Goal: Transaction & Acquisition: Book appointment/travel/reservation

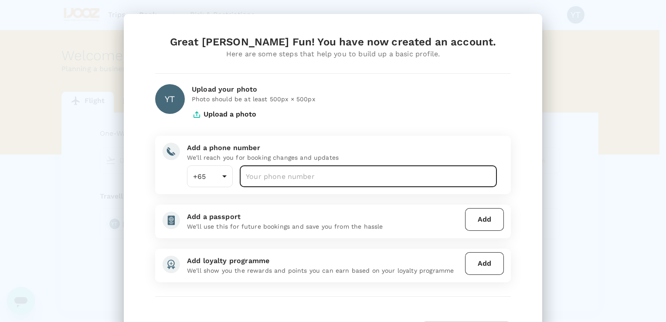
click at [313, 186] on input "number" at bounding box center [368, 176] width 257 height 22
type input "80335900"
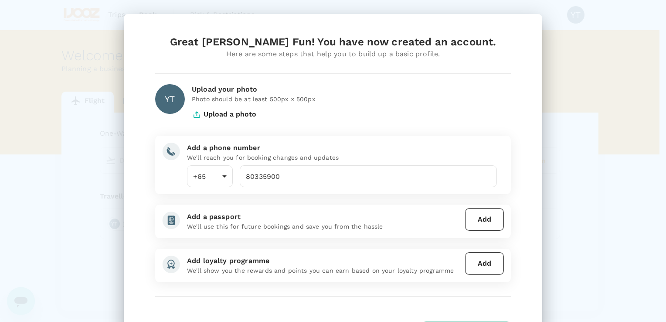
click at [289, 196] on div "Great [PERSON_NAME] Fun! You have now created an account. Here are some steps t…" at bounding box center [333, 189] width 376 height 309
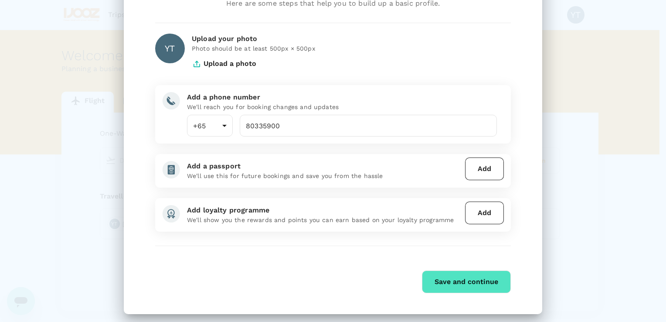
scroll to position [57, 0]
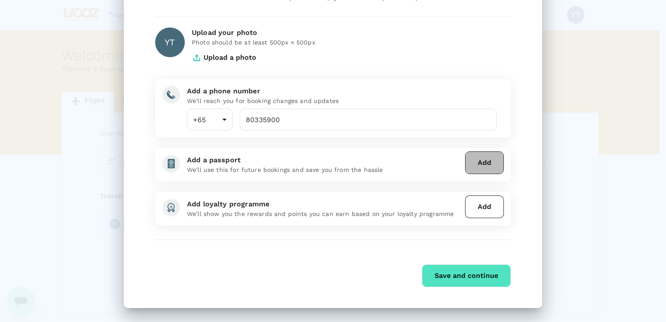
click at [474, 157] on button "Add" at bounding box center [484, 162] width 39 height 23
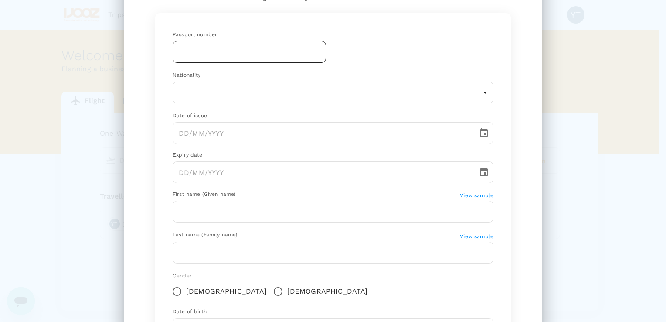
click at [216, 49] on input "text" at bounding box center [249, 52] width 153 height 22
type input "A60093861"
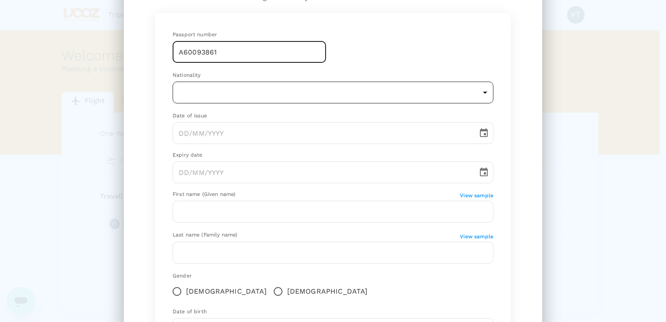
click at [199, 93] on body "Trips Book Risk & Restrictions YT Welcome , [PERSON_NAME] Fun . Planning a busi…" at bounding box center [333, 182] width 666 height 365
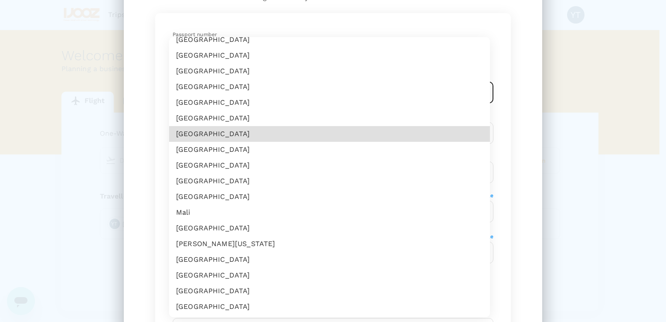
scroll to position [1923, 0]
click at [208, 180] on li "[GEOGRAPHIC_DATA]" at bounding box center [329, 181] width 321 height 16
type input "MY"
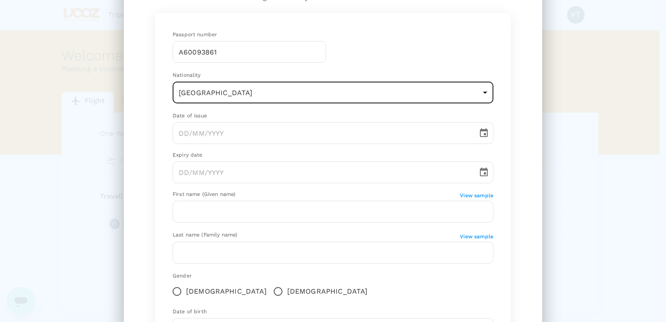
click at [477, 193] on span "View sample" at bounding box center [477, 195] width 34 height 6
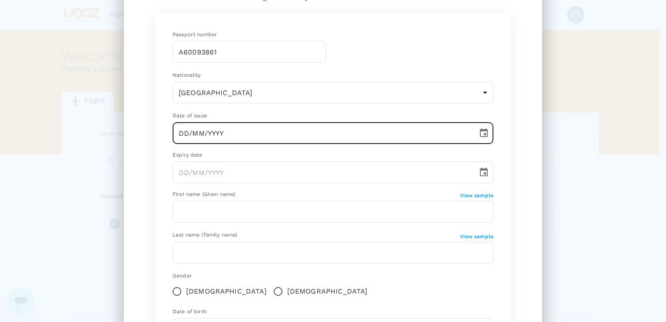
click at [183, 132] on input "DD/MM/YYYY" at bounding box center [322, 133] width 299 height 22
type input "[DATE]"
click at [201, 178] on input "DD/MM/YYYY" at bounding box center [322, 172] width 299 height 22
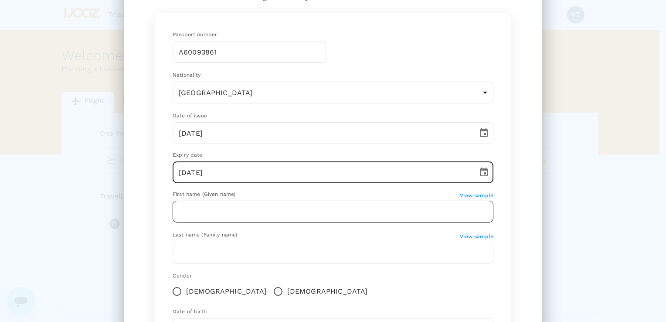
type input "[DATE]"
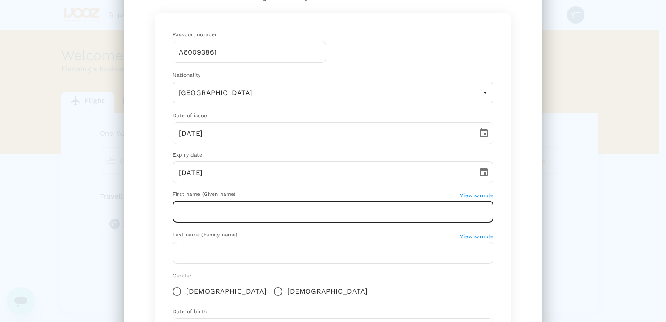
click at [239, 209] on input "text" at bounding box center [333, 211] width 321 height 22
click at [206, 214] on input "text" at bounding box center [333, 211] width 321 height 22
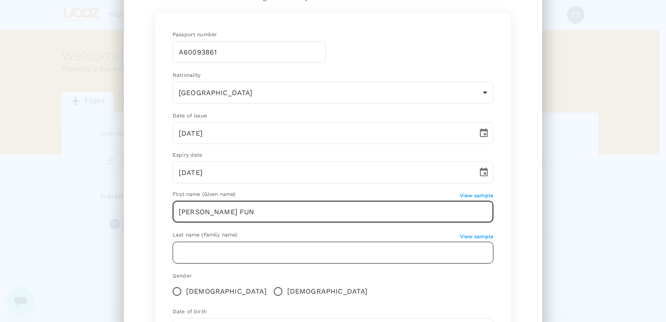
type input "[PERSON_NAME] FUN"
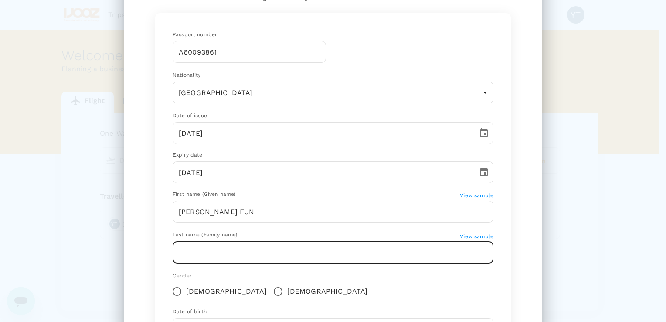
click at [210, 254] on input "text" at bounding box center [333, 252] width 321 height 22
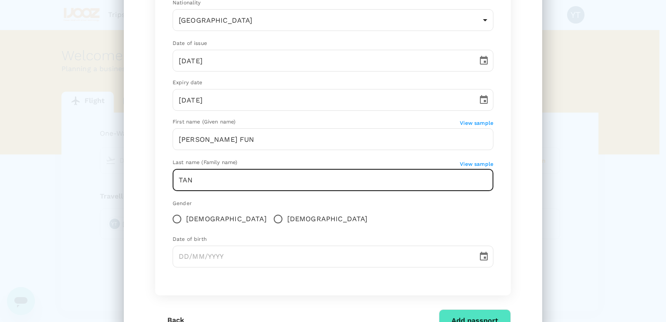
scroll to position [144, 0]
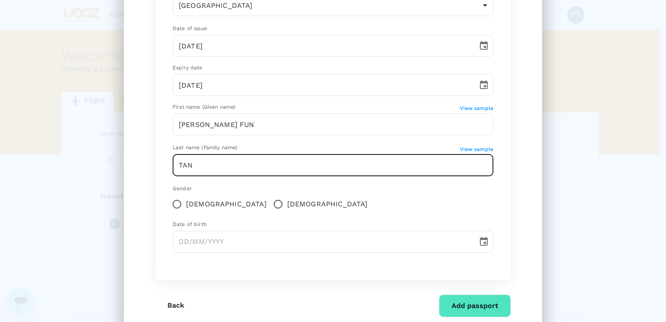
type input "TAN"
click at [287, 202] on span "[DEMOGRAPHIC_DATA]" at bounding box center [327, 204] width 81 height 10
click at [269, 202] on input "[DEMOGRAPHIC_DATA]" at bounding box center [278, 204] width 18 height 18
radio input "true"
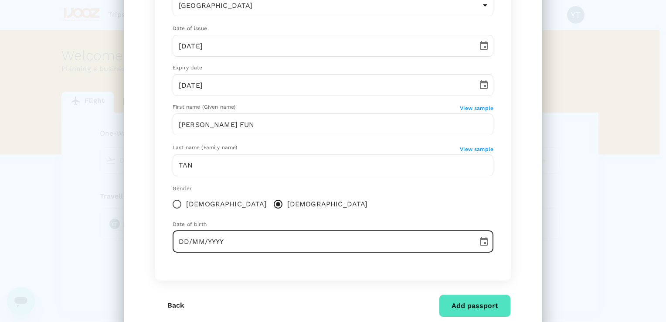
click at [227, 240] on input "DD/MM/YYYY" at bounding box center [322, 242] width 299 height 22
type input "[DATE]"
click at [315, 198] on div "Gender [DEMOGRAPHIC_DATA] [DEMOGRAPHIC_DATA]" at bounding box center [333, 198] width 321 height 29
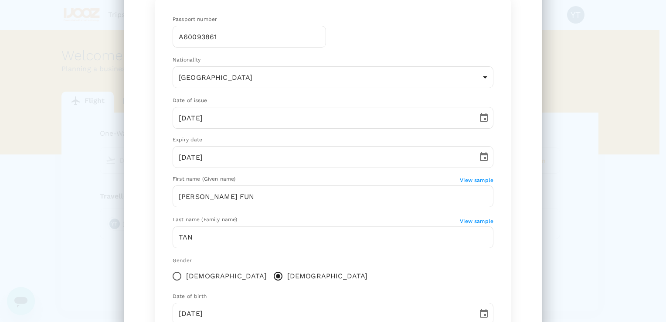
scroll to position [87, 0]
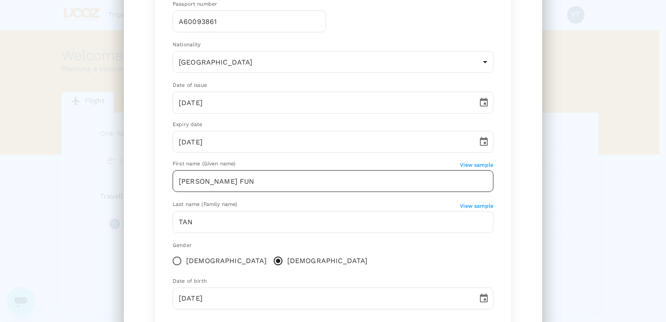
click at [219, 183] on input "[PERSON_NAME] FUN" at bounding box center [333, 181] width 321 height 22
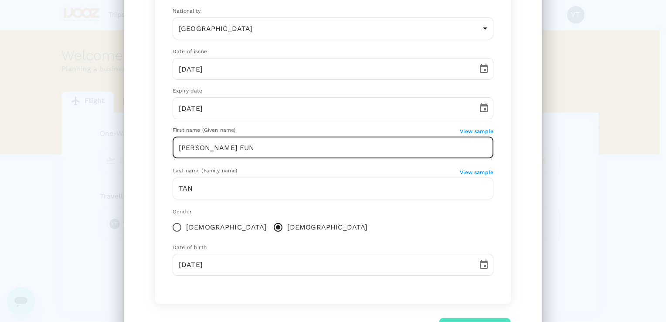
scroll to position [173, 0]
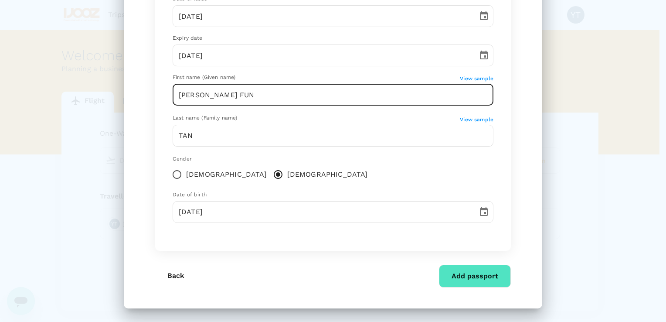
click at [467, 270] on button "Add passport" at bounding box center [475, 276] width 72 height 23
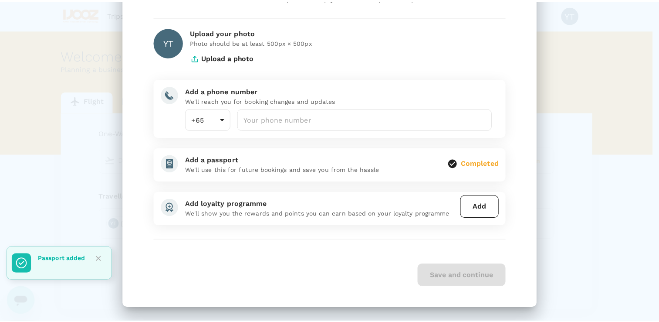
scroll to position [57, 0]
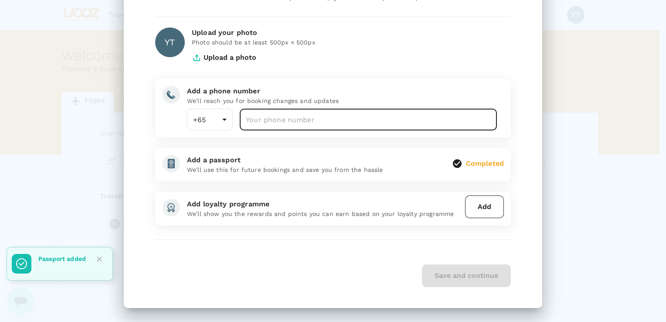
click at [280, 123] on input "number" at bounding box center [368, 120] width 257 height 22
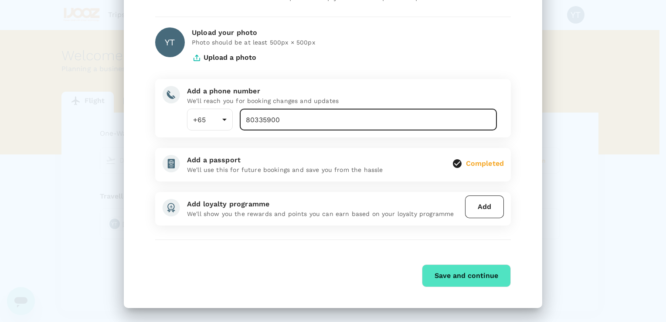
type input "80335900"
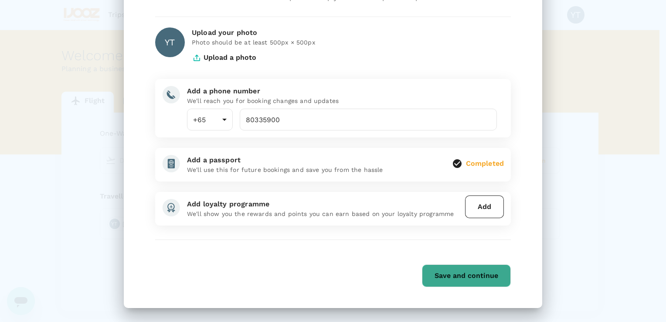
click at [452, 271] on button "Save and continue" at bounding box center [466, 275] width 89 height 23
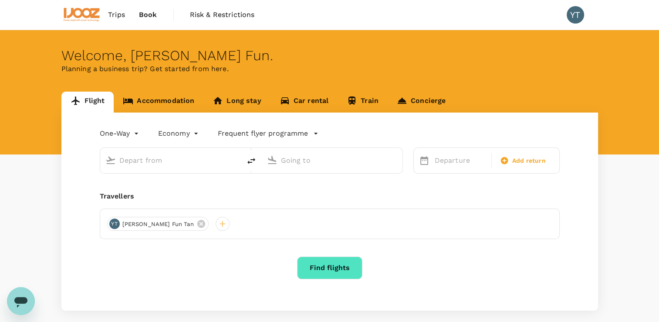
click at [153, 159] on input "text" at bounding box center [170, 160] width 103 height 14
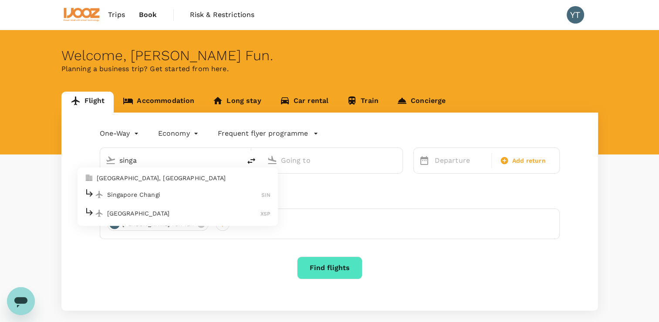
click at [169, 193] on p "Singapore Changi" at bounding box center [184, 194] width 155 height 9
type input "Singapore Changi (SIN)"
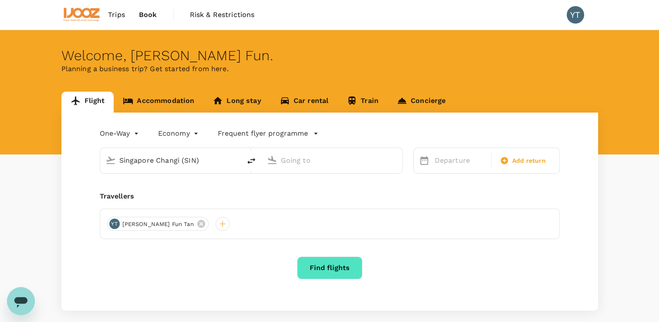
click at [328, 157] on input "text" at bounding box center [332, 160] width 103 height 14
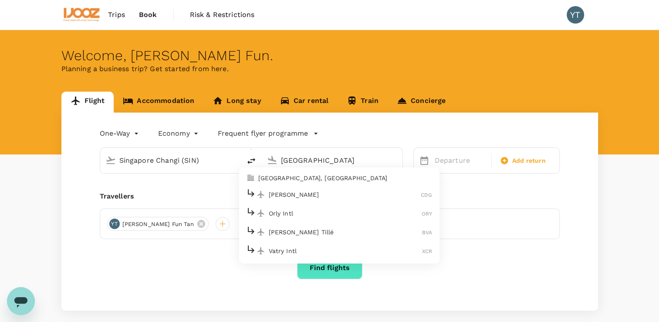
click at [323, 193] on p "[PERSON_NAME]" at bounding box center [345, 194] width 153 height 9
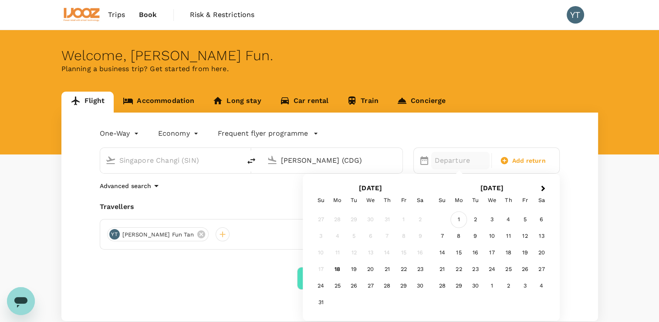
type input "[PERSON_NAME] (CDG)"
click at [457, 219] on div "1" at bounding box center [459, 219] width 17 height 17
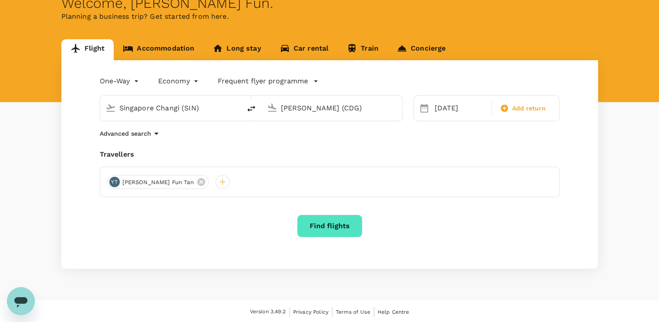
scroll to position [53, 0]
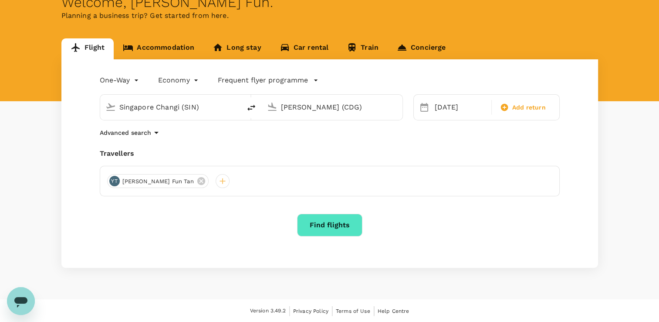
click at [336, 224] on button "Find flights" at bounding box center [329, 225] width 65 height 23
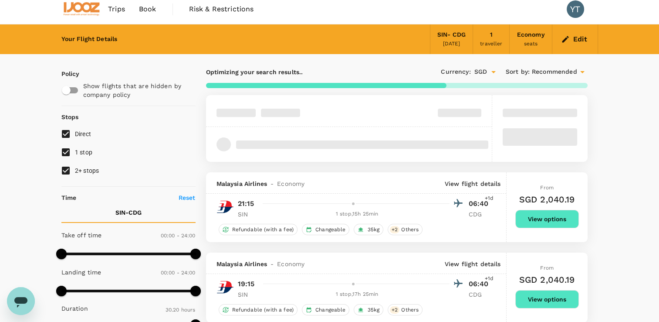
scroll to position [44, 0]
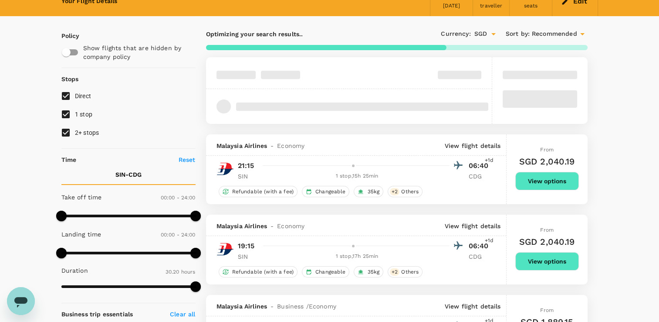
click at [548, 178] on button "View options" at bounding box center [548, 181] width 64 height 18
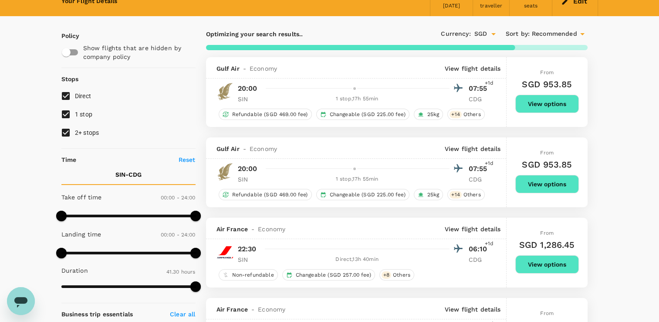
type input "2505"
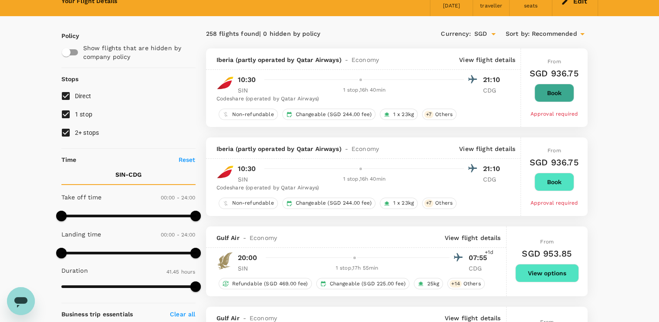
click at [555, 95] on button "Book" at bounding box center [555, 93] width 40 height 18
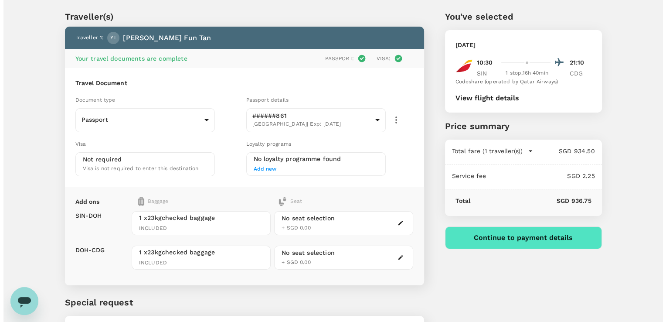
scroll to position [44, 0]
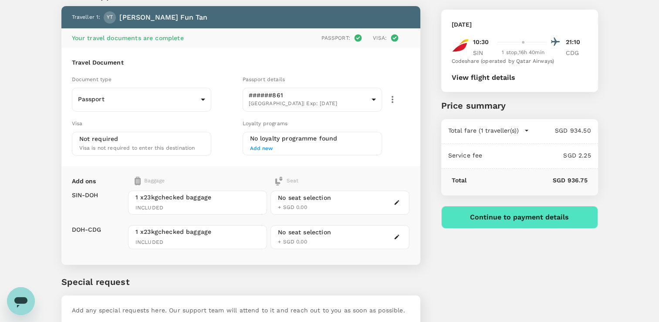
click at [475, 212] on button "Continue to payment details" at bounding box center [519, 217] width 157 height 23
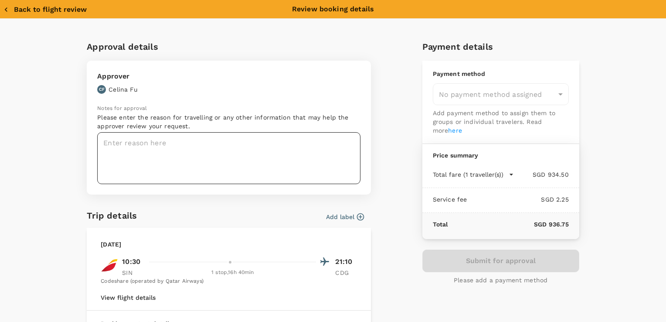
click at [151, 149] on textarea at bounding box center [228, 158] width 263 height 52
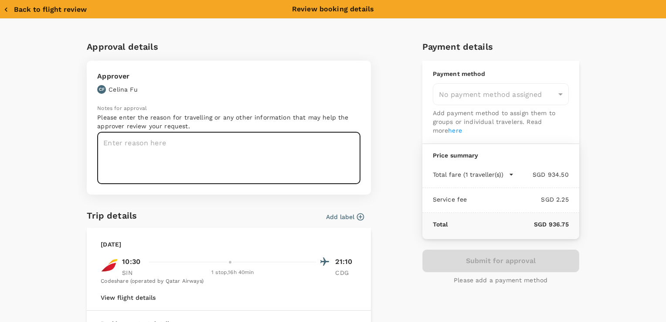
click at [160, 150] on textarea at bounding box center [228, 158] width 263 height 52
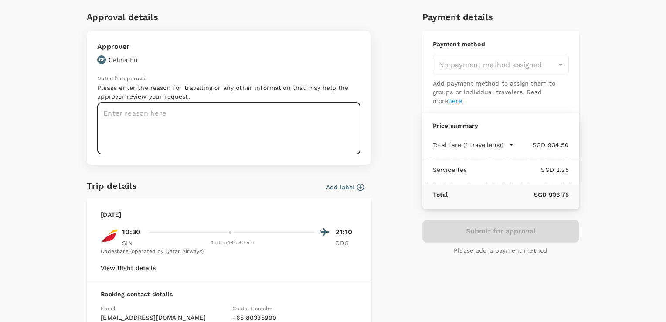
scroll to position [30, 0]
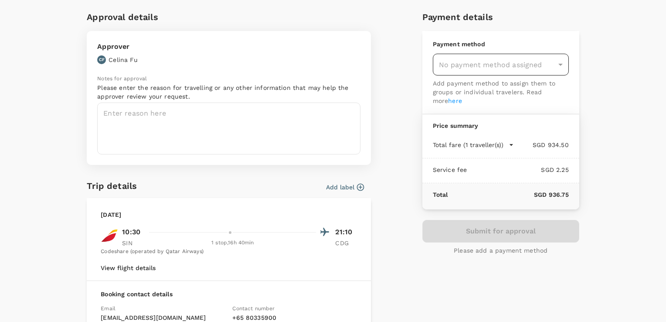
click at [555, 65] on div "No payment method assigned" at bounding box center [501, 65] width 136 height 22
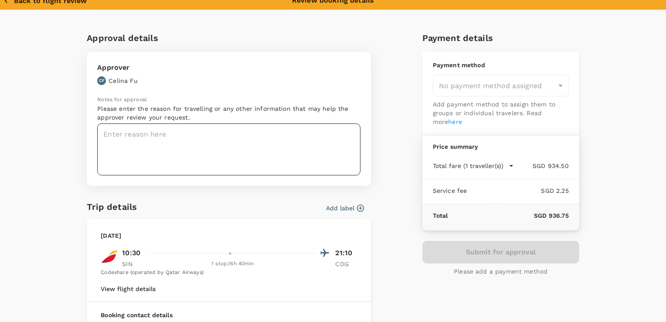
scroll to position [0, 0]
